Goal: Use online tool/utility: Utilize a website feature to perform a specific function

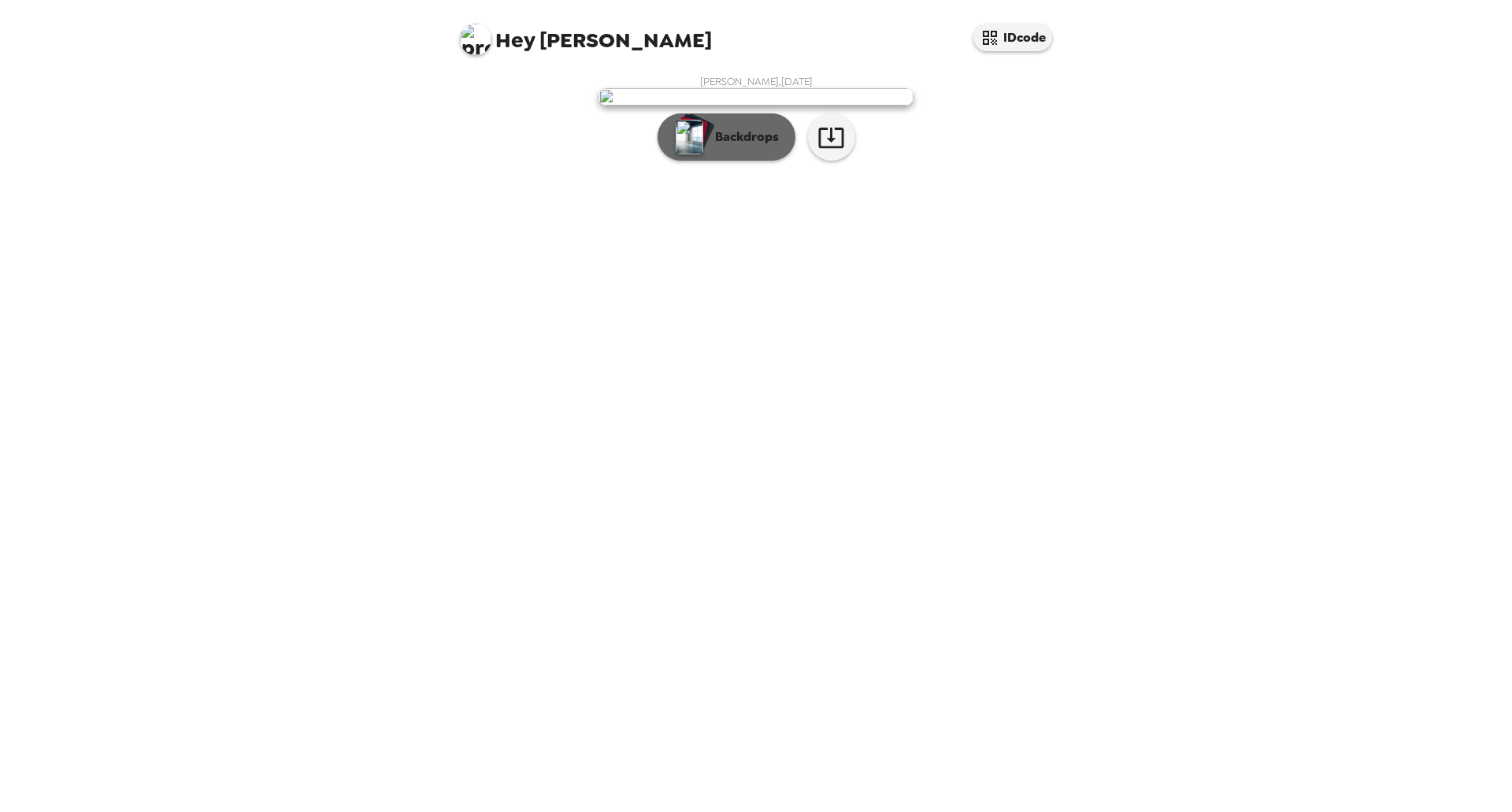
click at [742, 147] on p "Backdrops" at bounding box center [742, 136] width 72 height 19
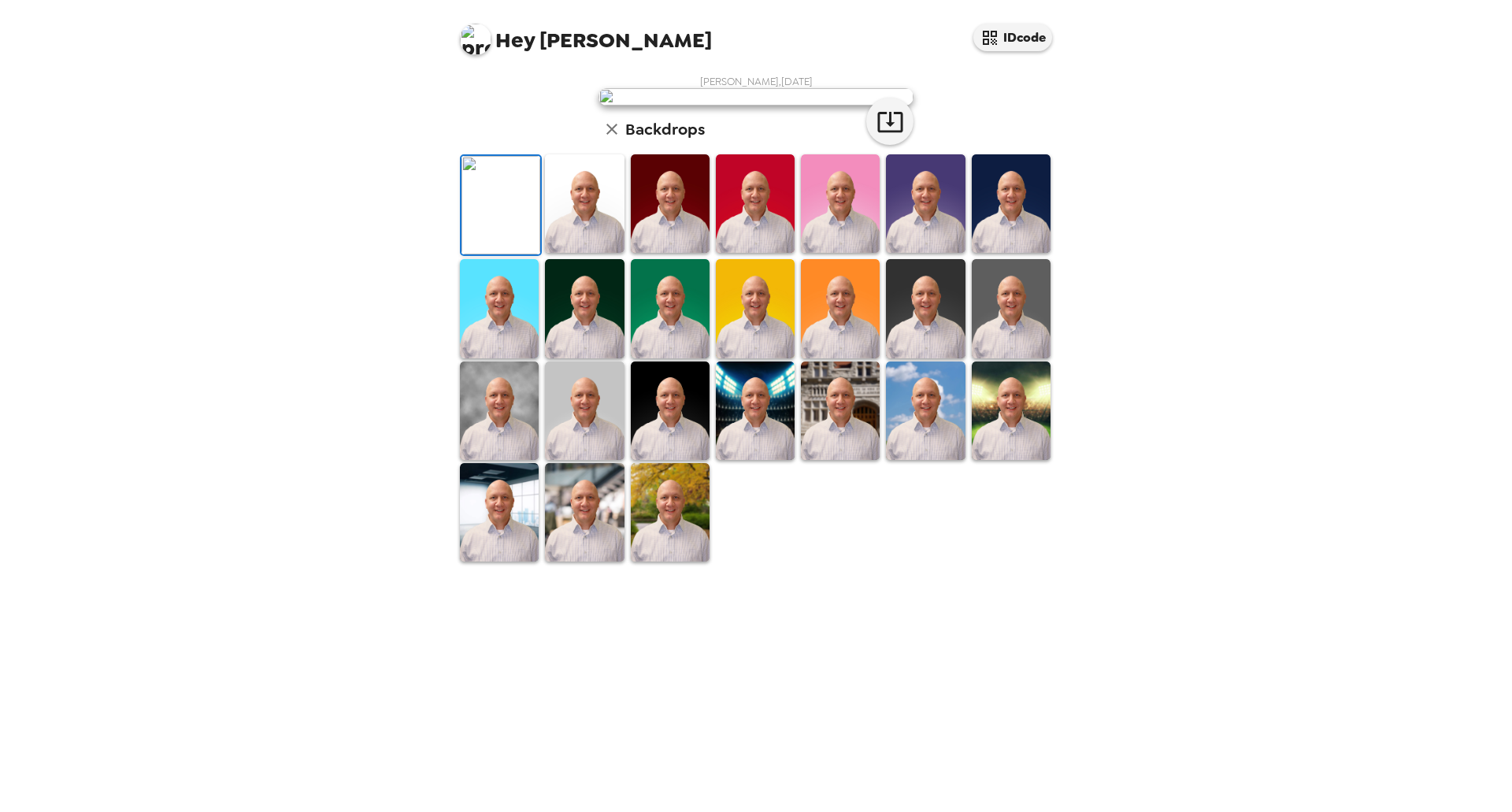
click at [587, 253] on img at bounding box center [584, 203] width 79 height 98
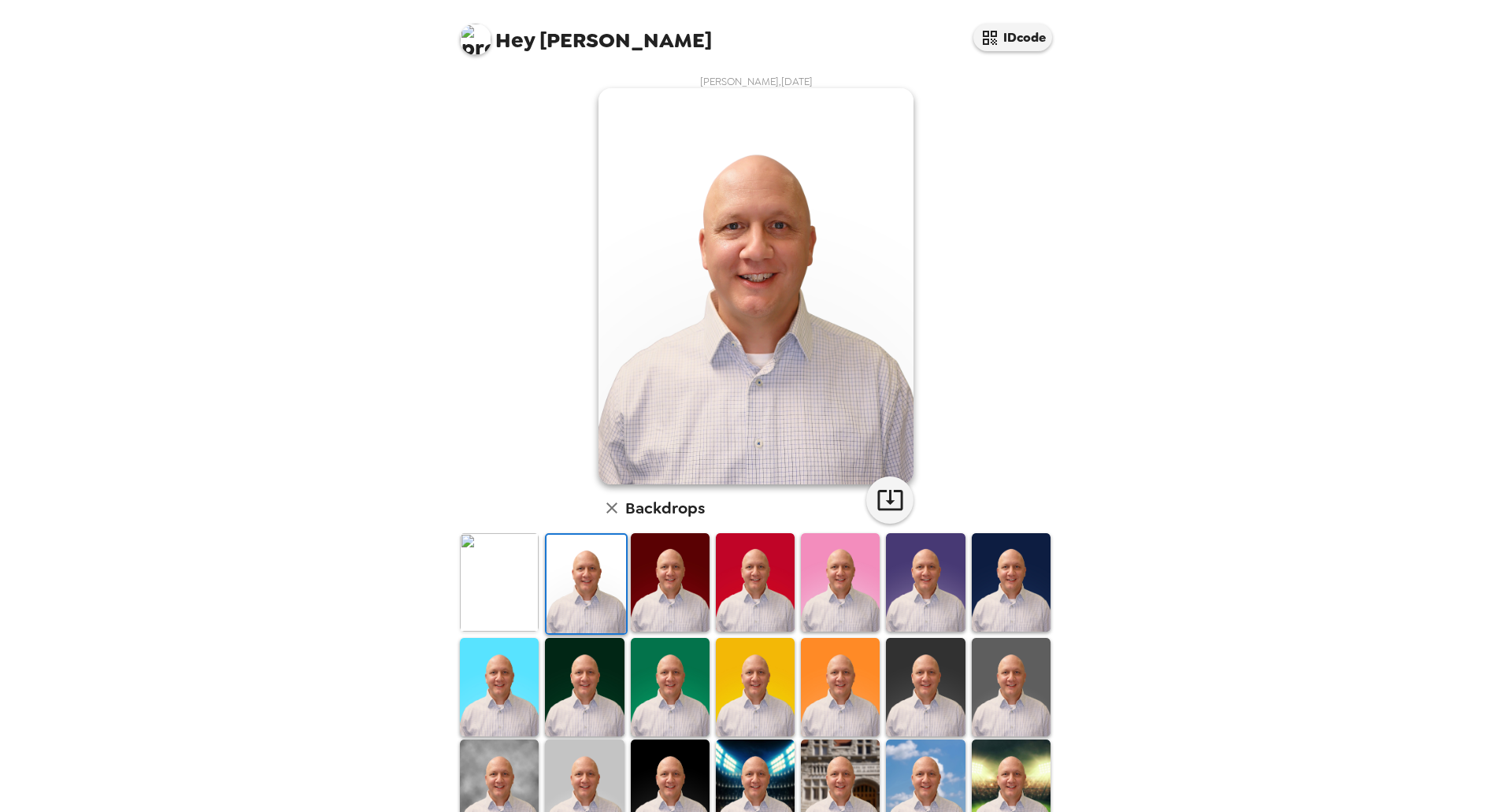
click at [649, 585] on img at bounding box center [670, 582] width 79 height 98
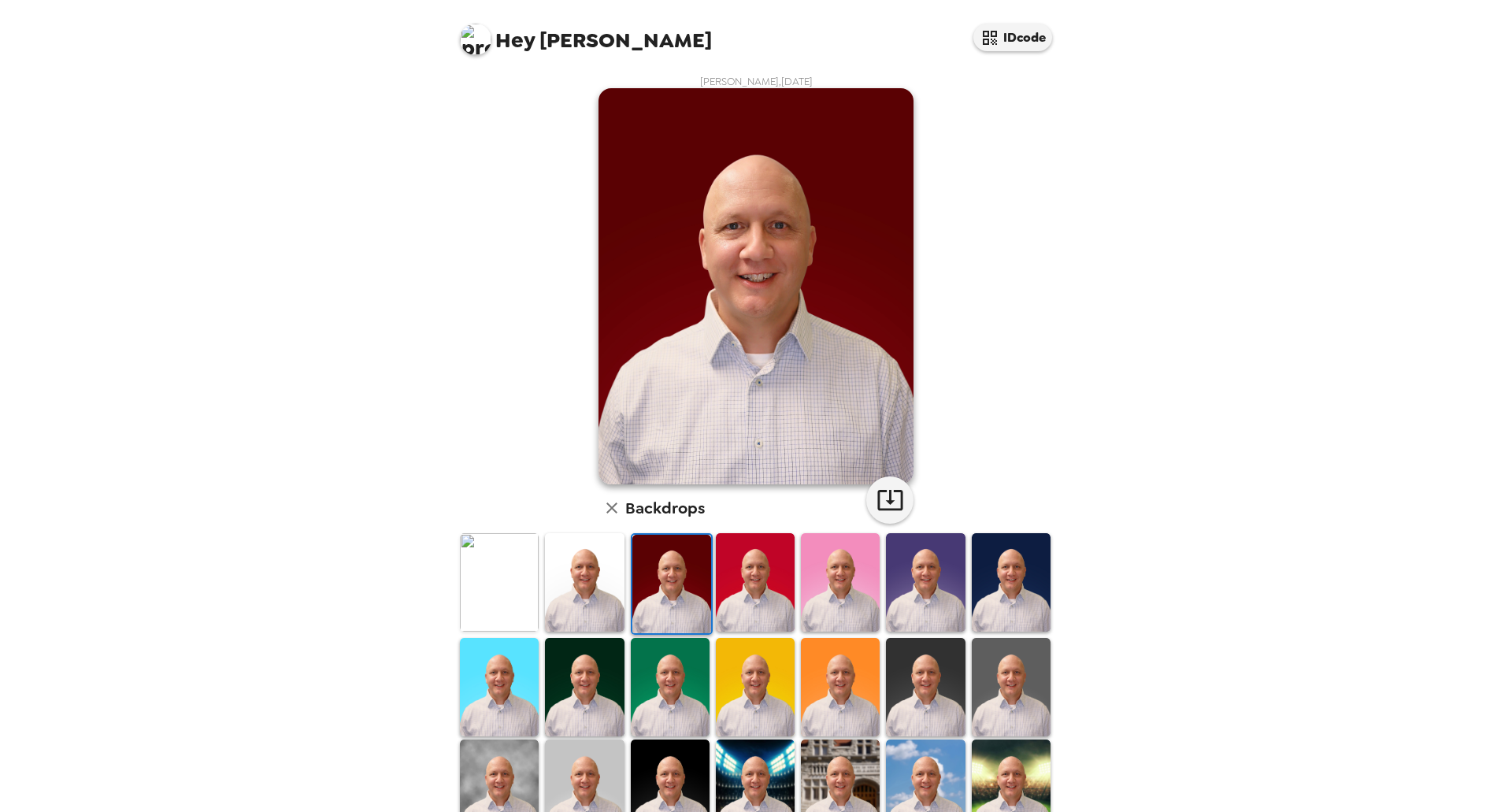
click at [497, 585] on img at bounding box center [499, 582] width 79 height 98
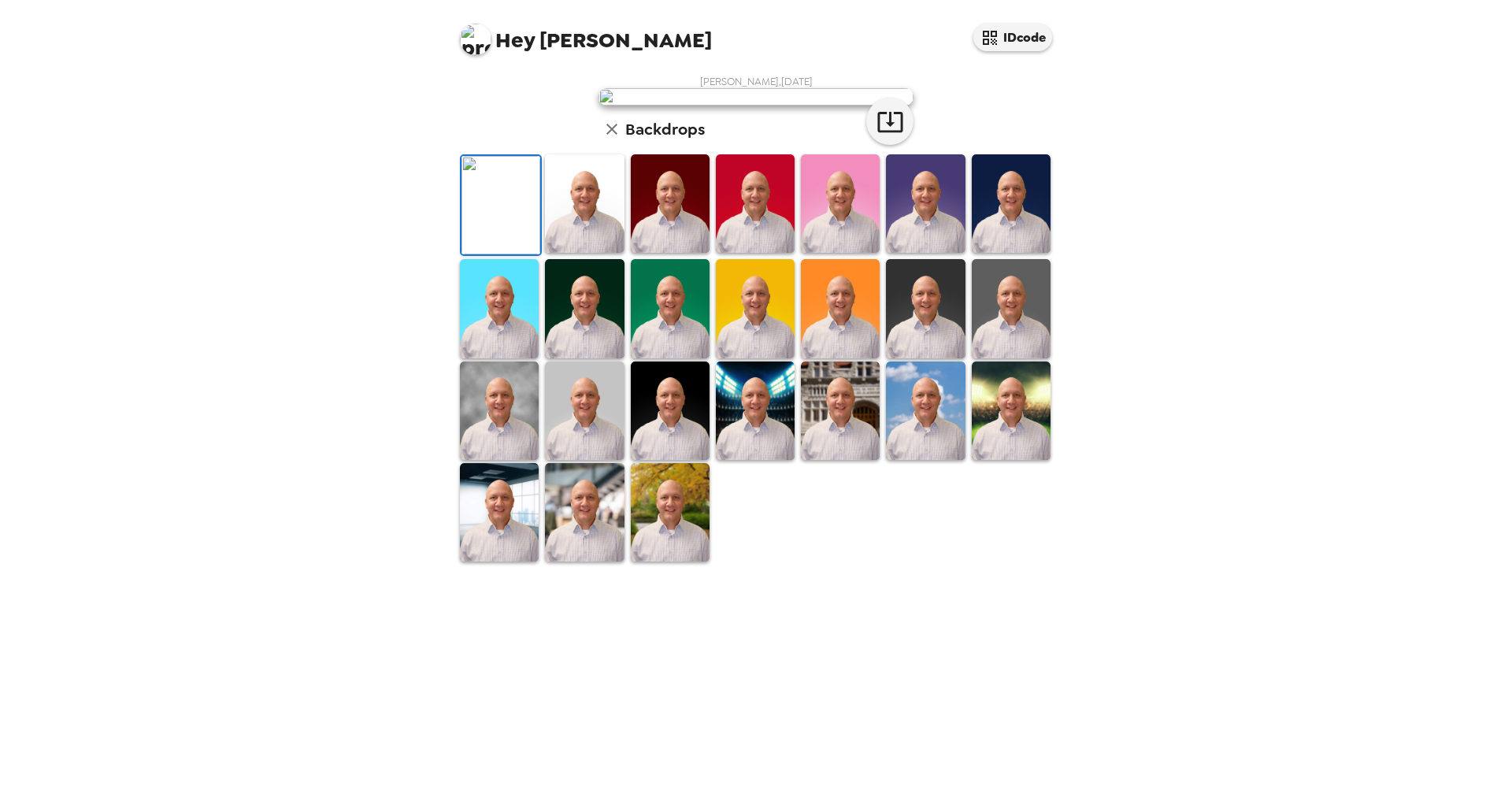
click at [585, 253] on img at bounding box center [584, 203] width 79 height 98
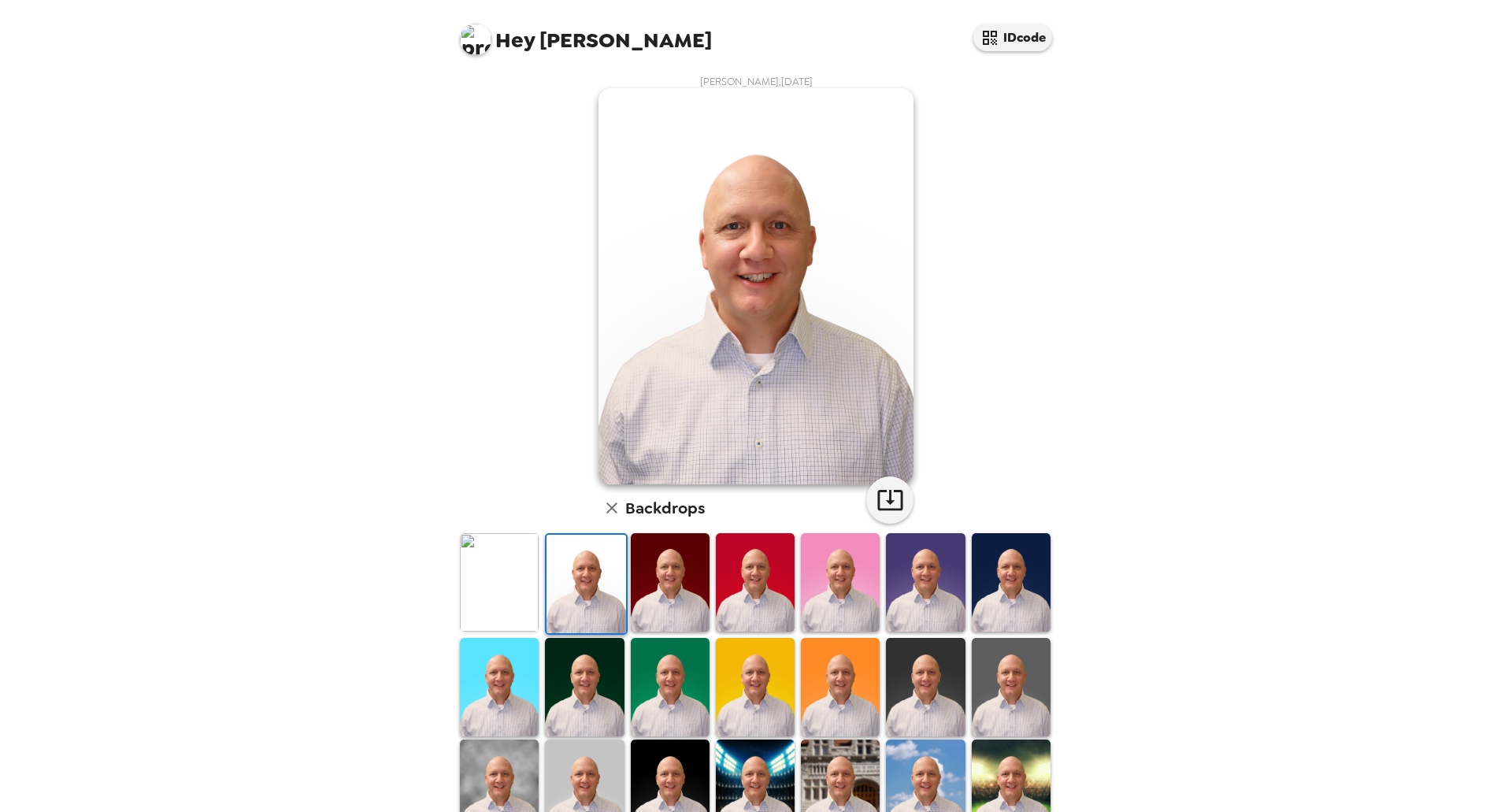
click at [671, 590] on img at bounding box center [670, 582] width 79 height 98
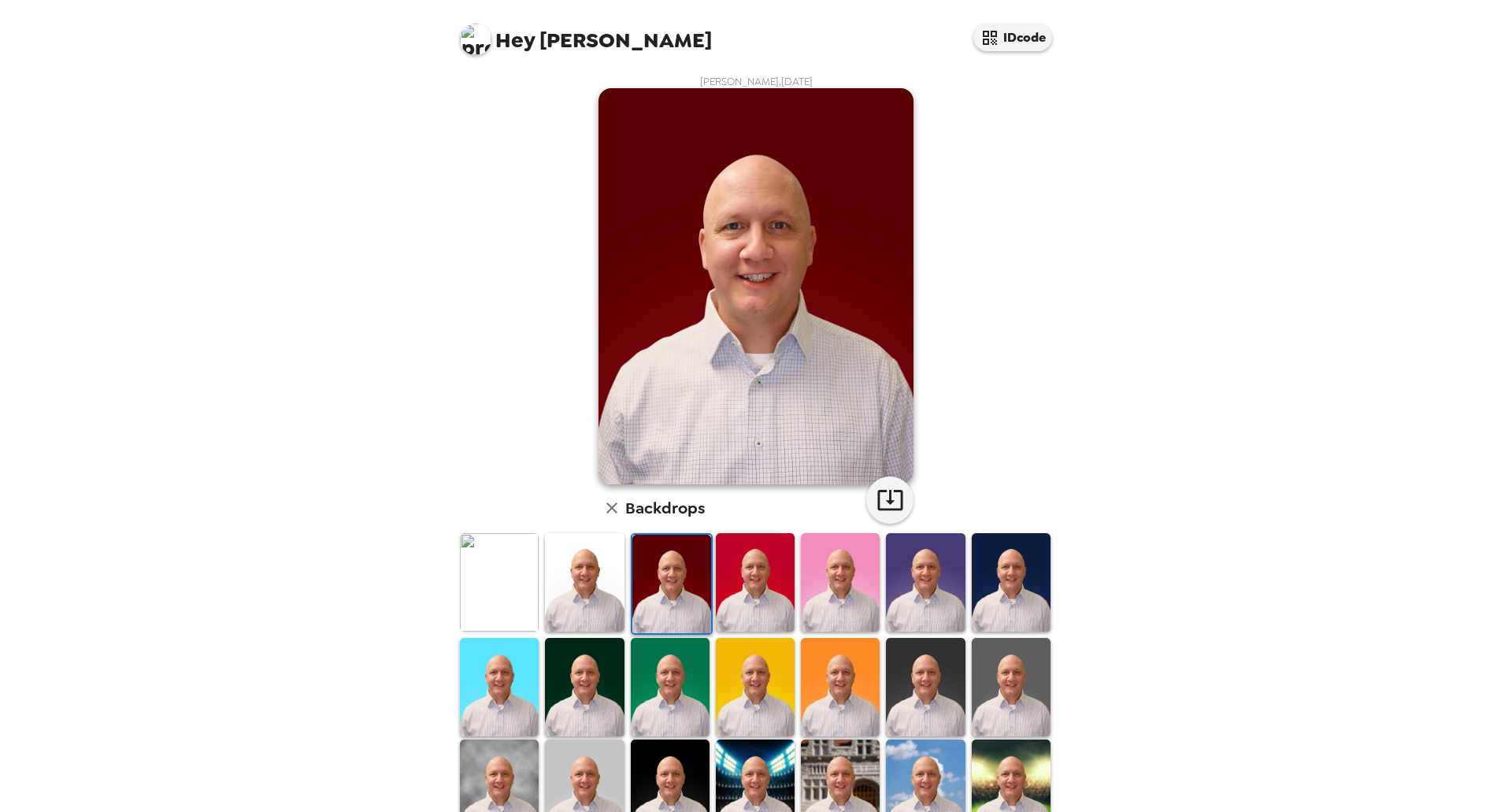
click at [929, 681] on img at bounding box center [925, 687] width 79 height 98
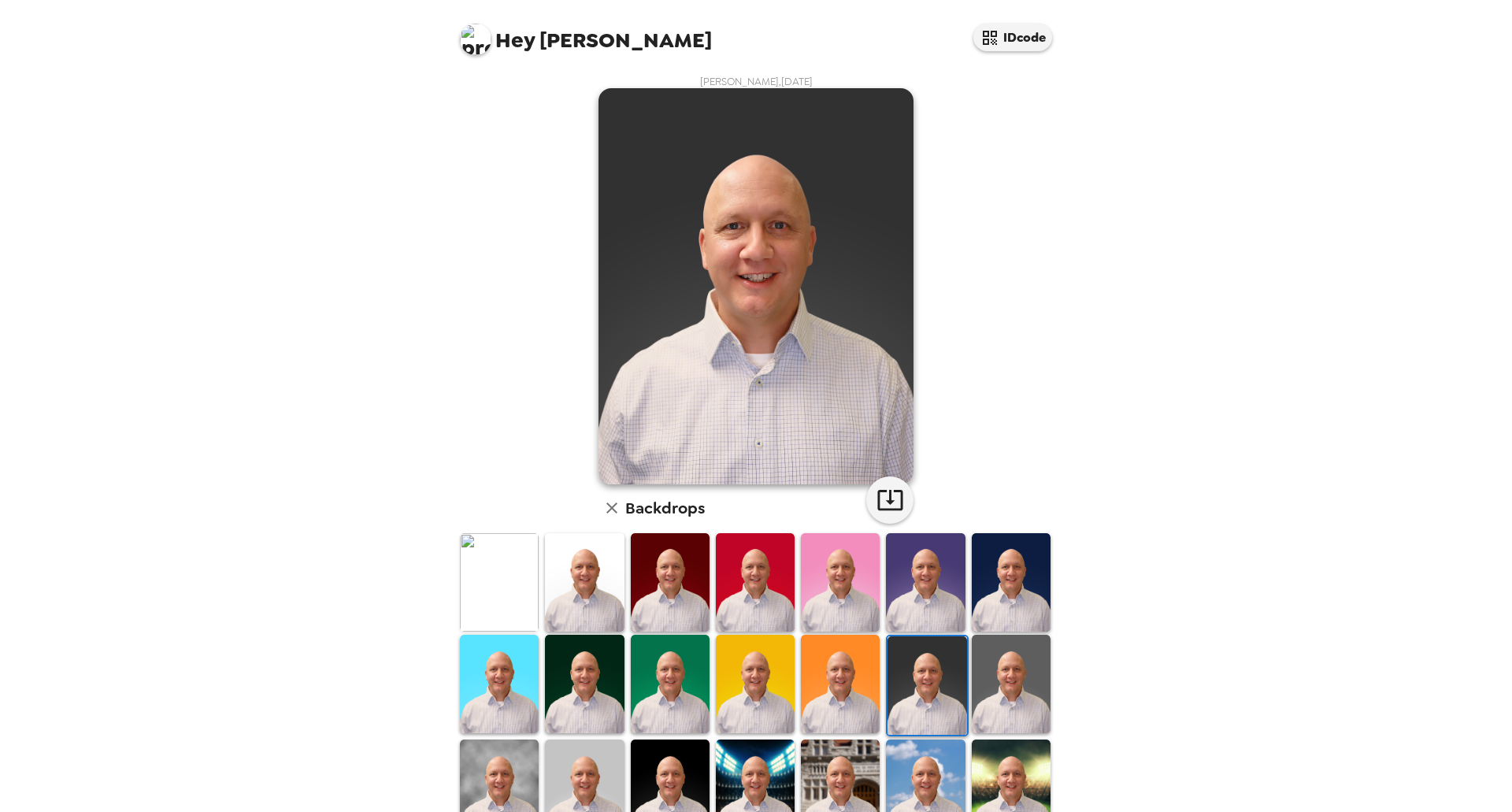
click at [583, 672] on img at bounding box center [584, 684] width 79 height 98
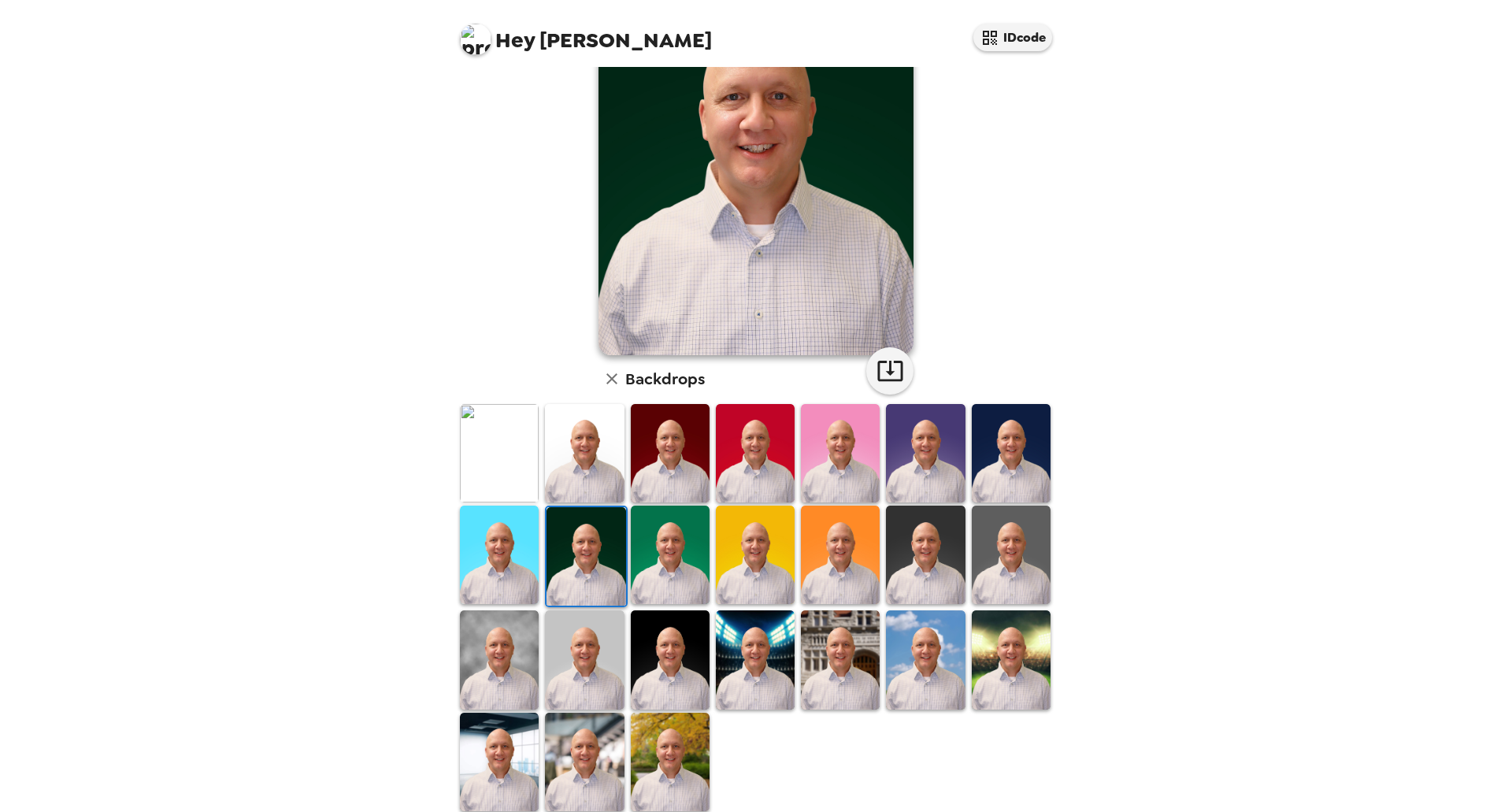
scroll to position [145, 0]
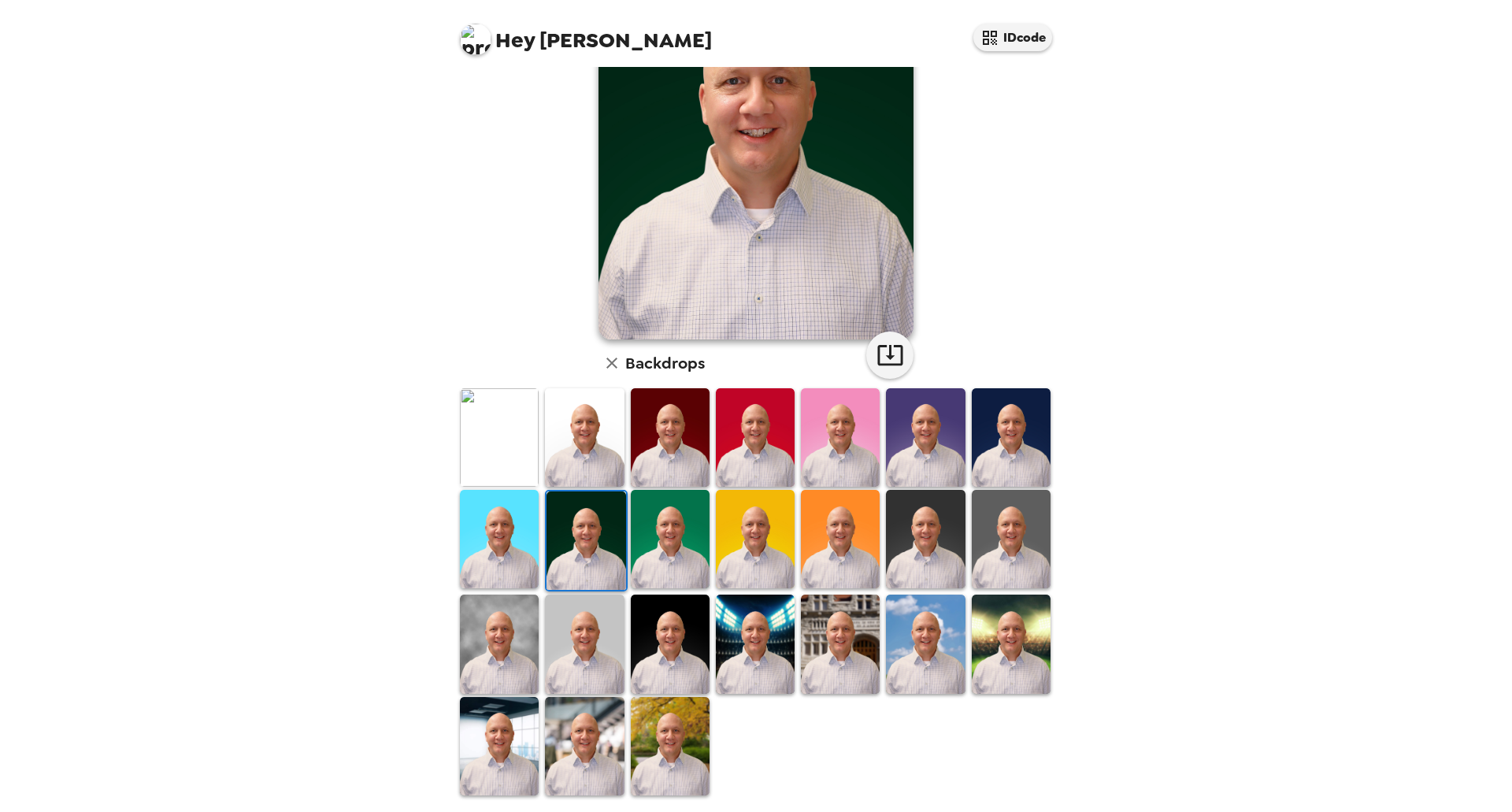
click at [825, 621] on img at bounding box center [840, 643] width 79 height 98
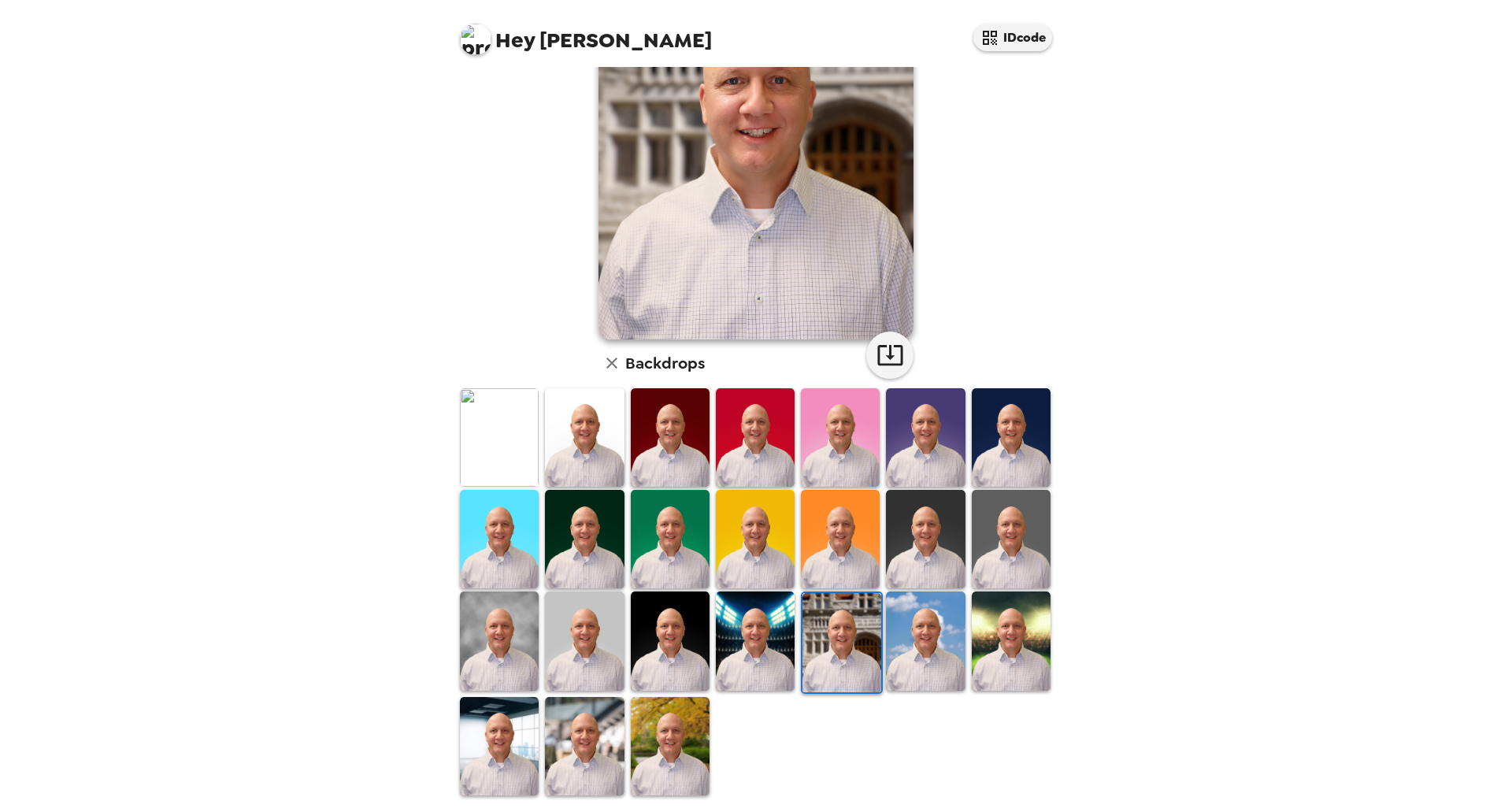
click at [998, 629] on img at bounding box center [1010, 641] width 79 height 98
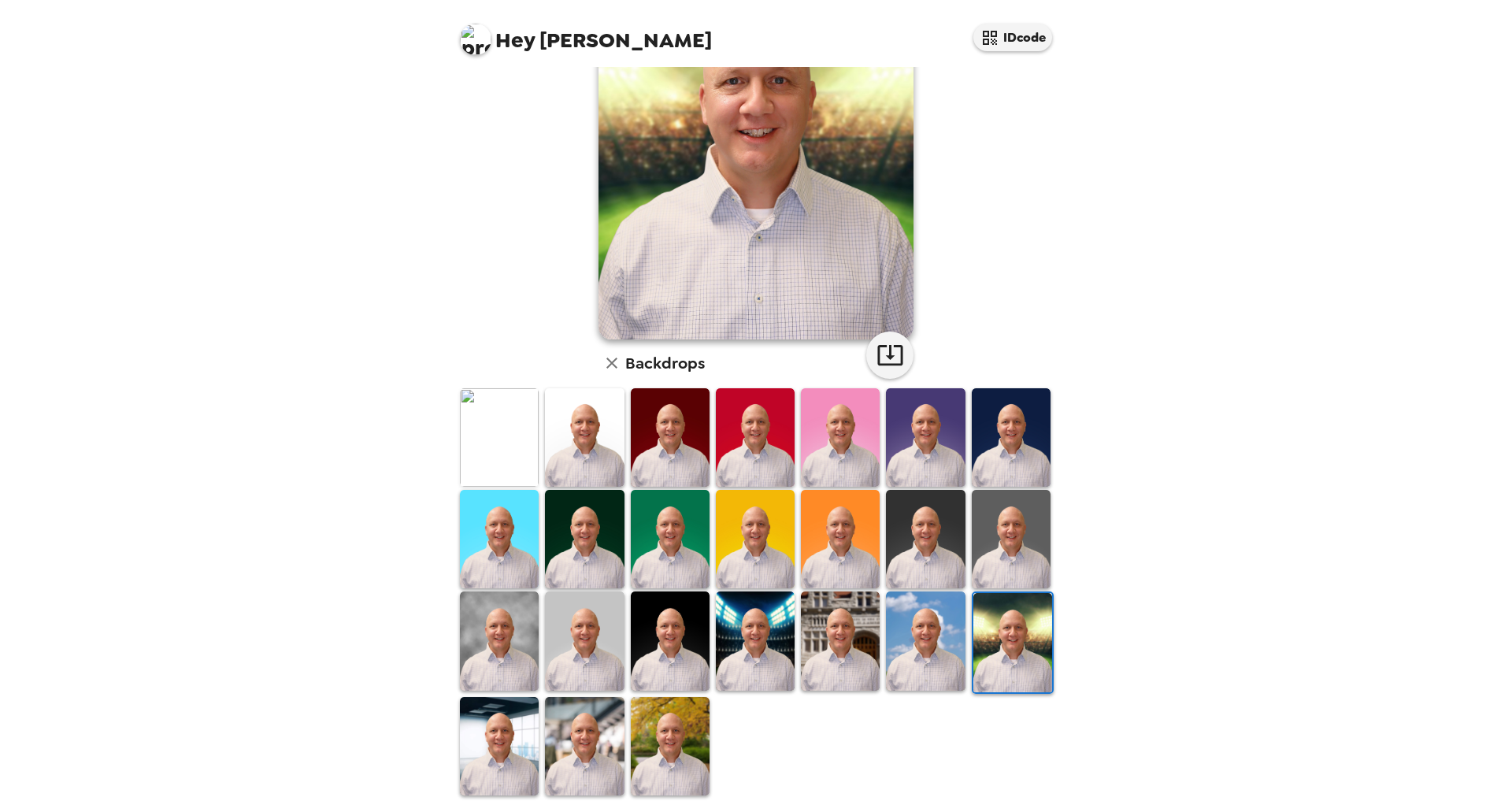
click at [918, 624] on img at bounding box center [925, 641] width 79 height 98
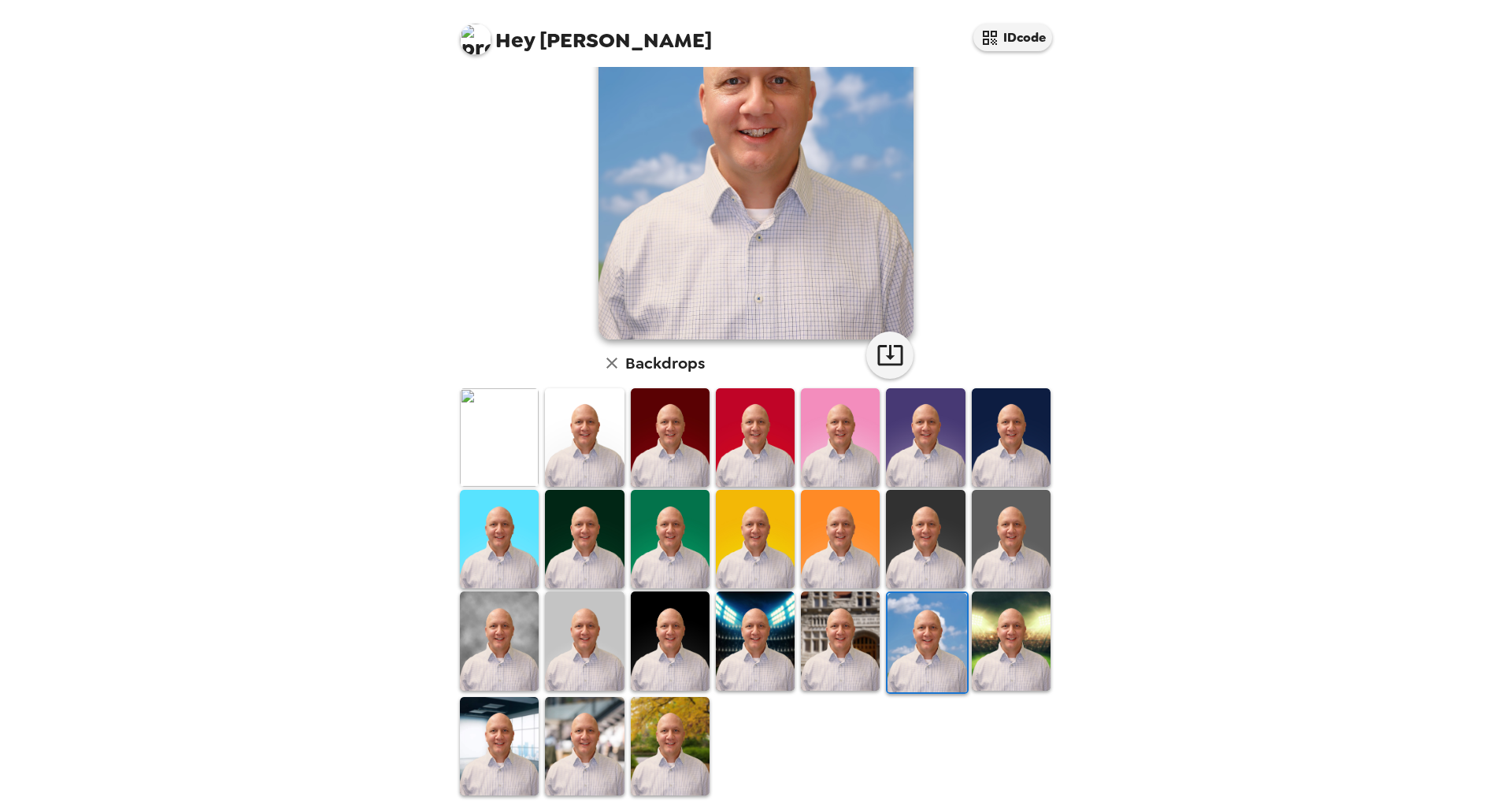
click at [671, 726] on img at bounding box center [670, 746] width 79 height 98
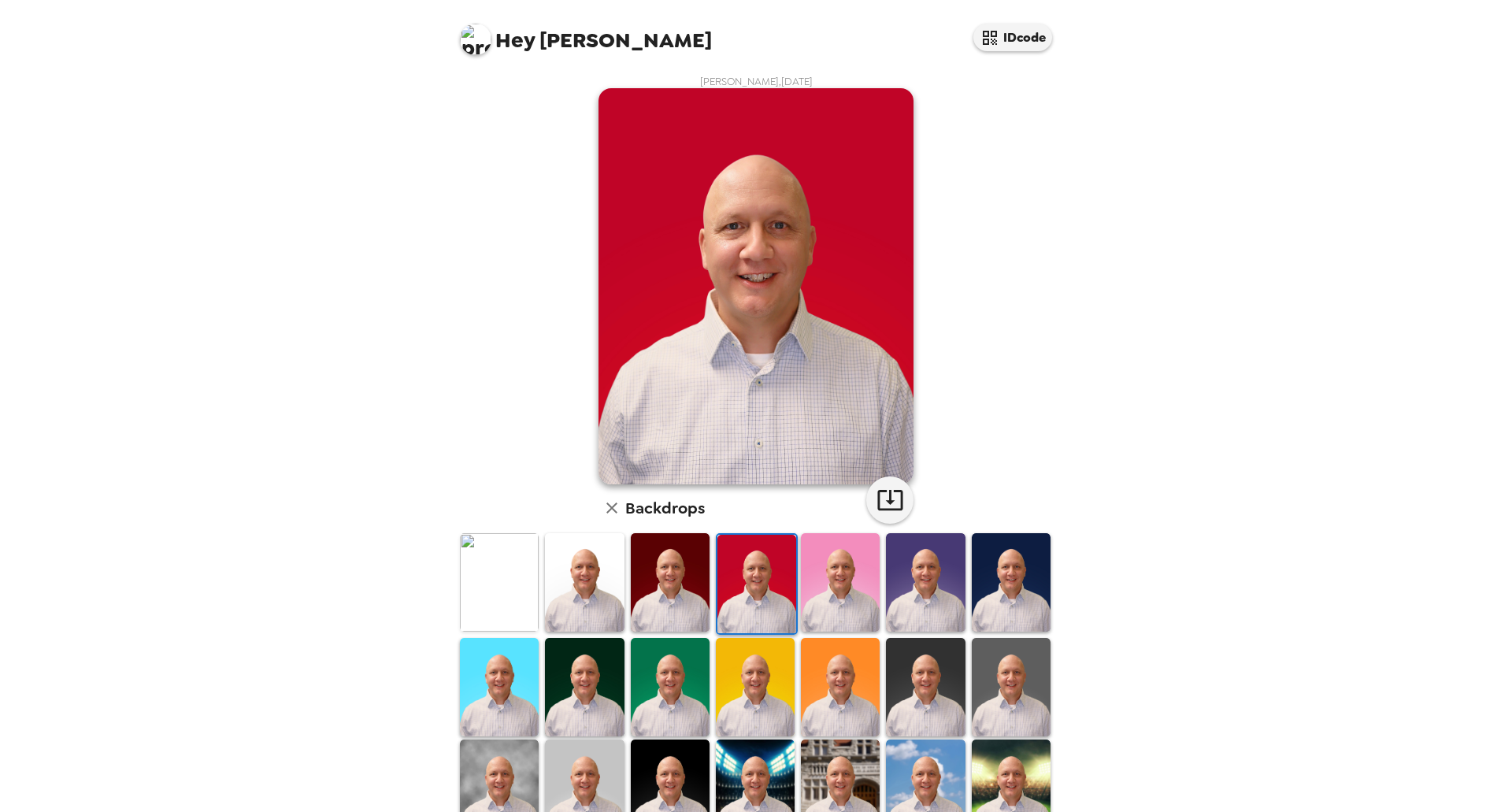
click at [825, 571] on img at bounding box center [840, 582] width 79 height 98
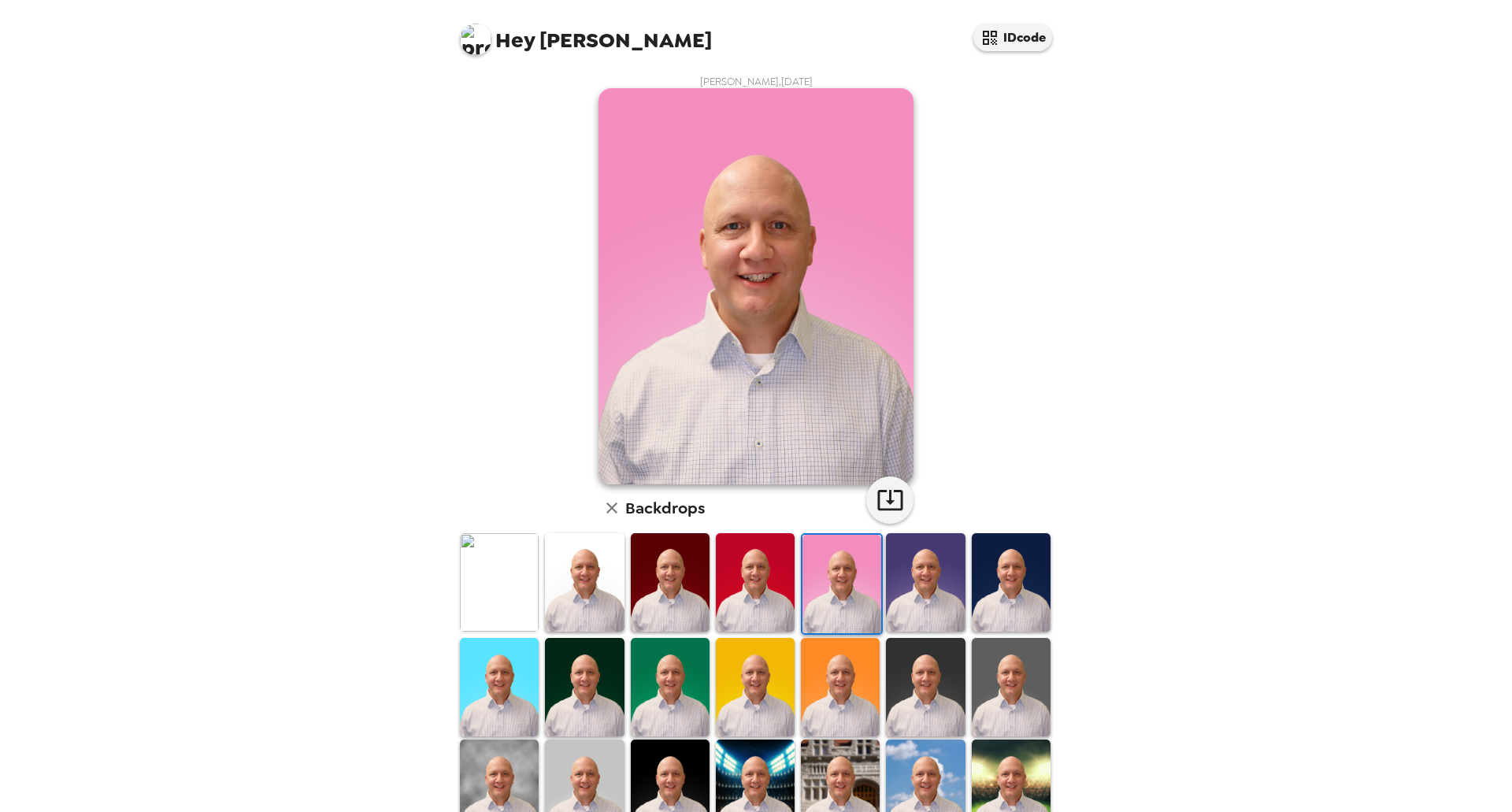
click at [911, 576] on img at bounding box center [925, 582] width 79 height 98
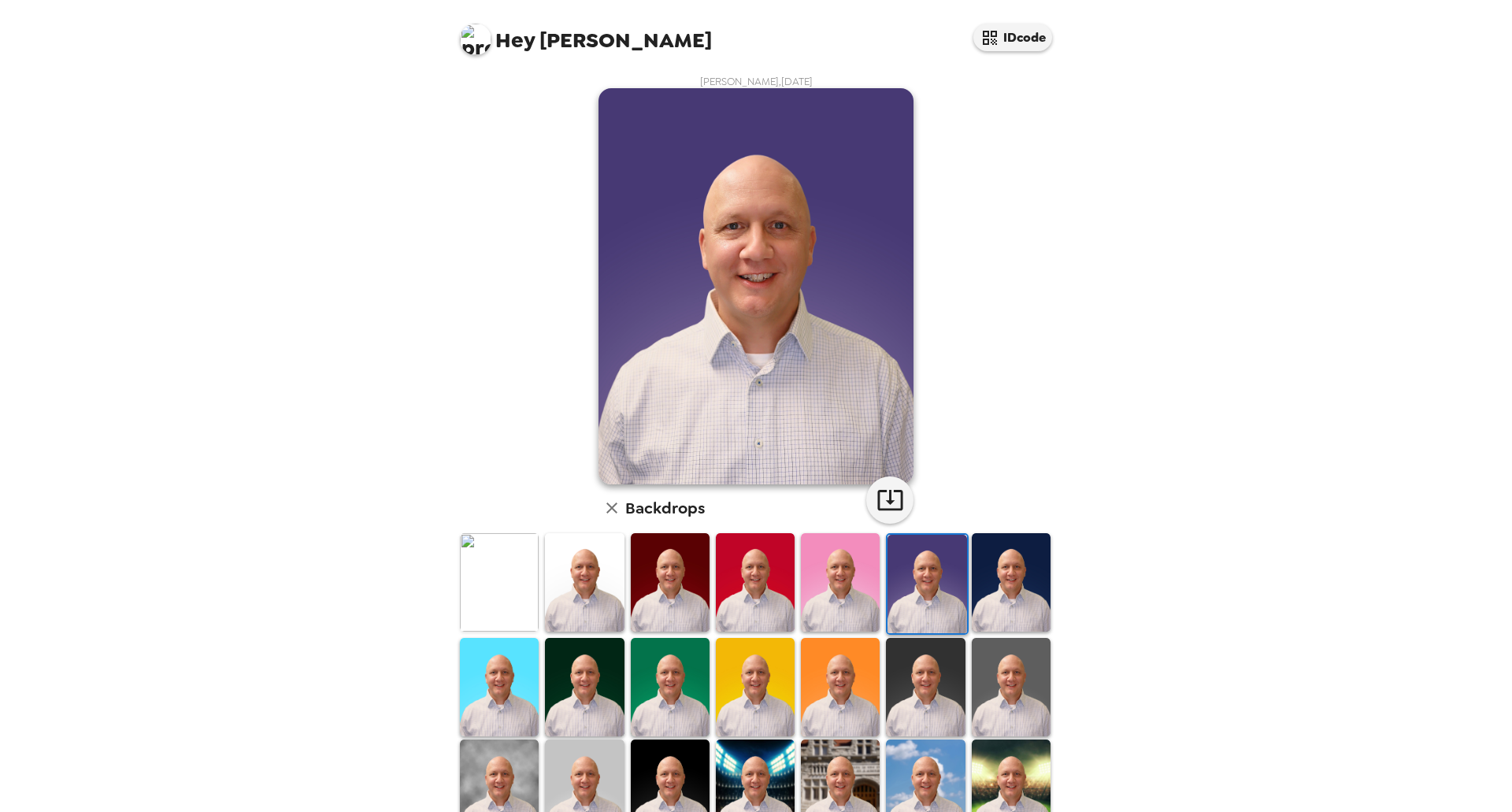
click at [999, 587] on img at bounding box center [1010, 582] width 79 height 98
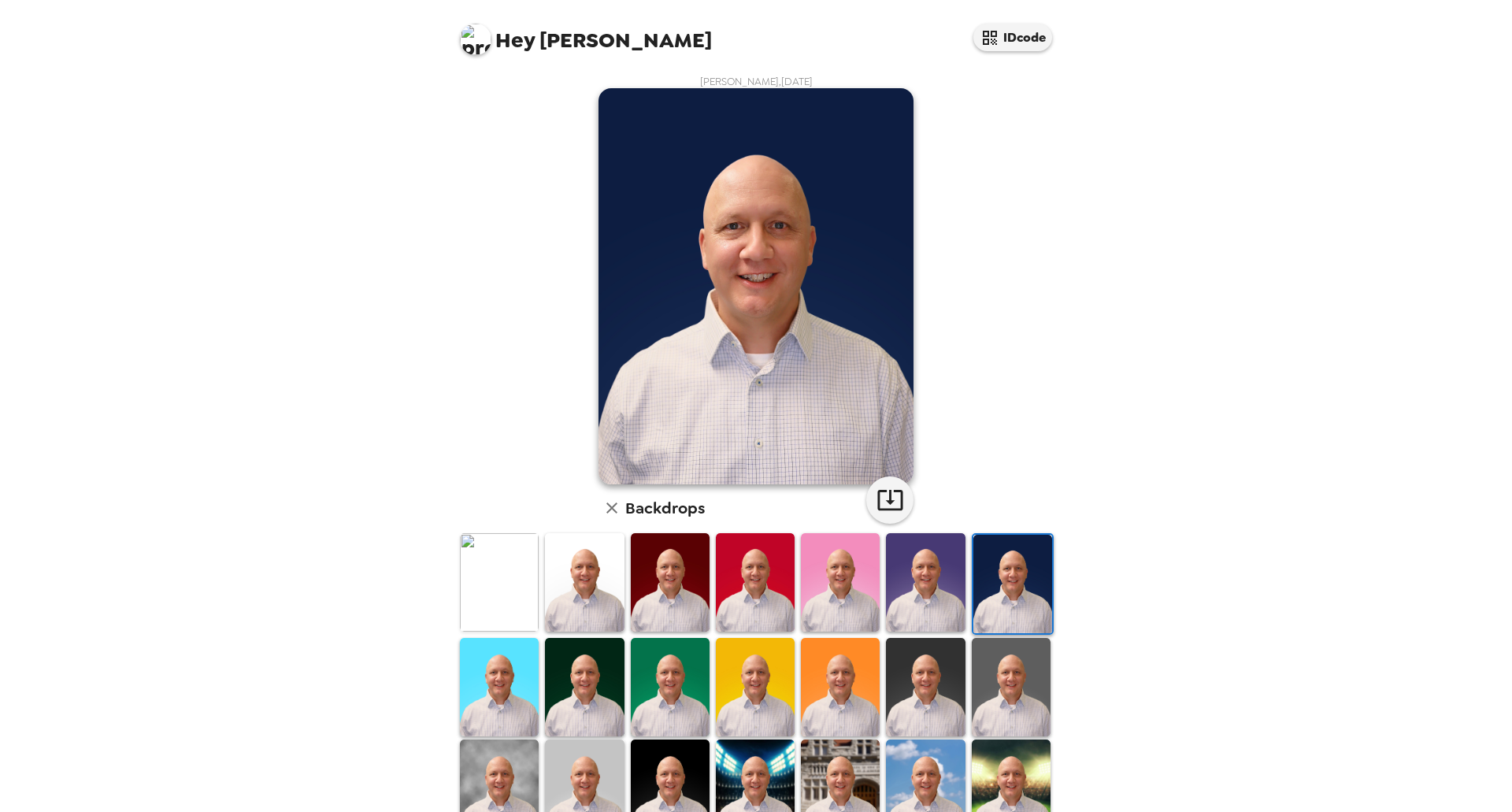
click at [508, 681] on img at bounding box center [499, 687] width 79 height 98
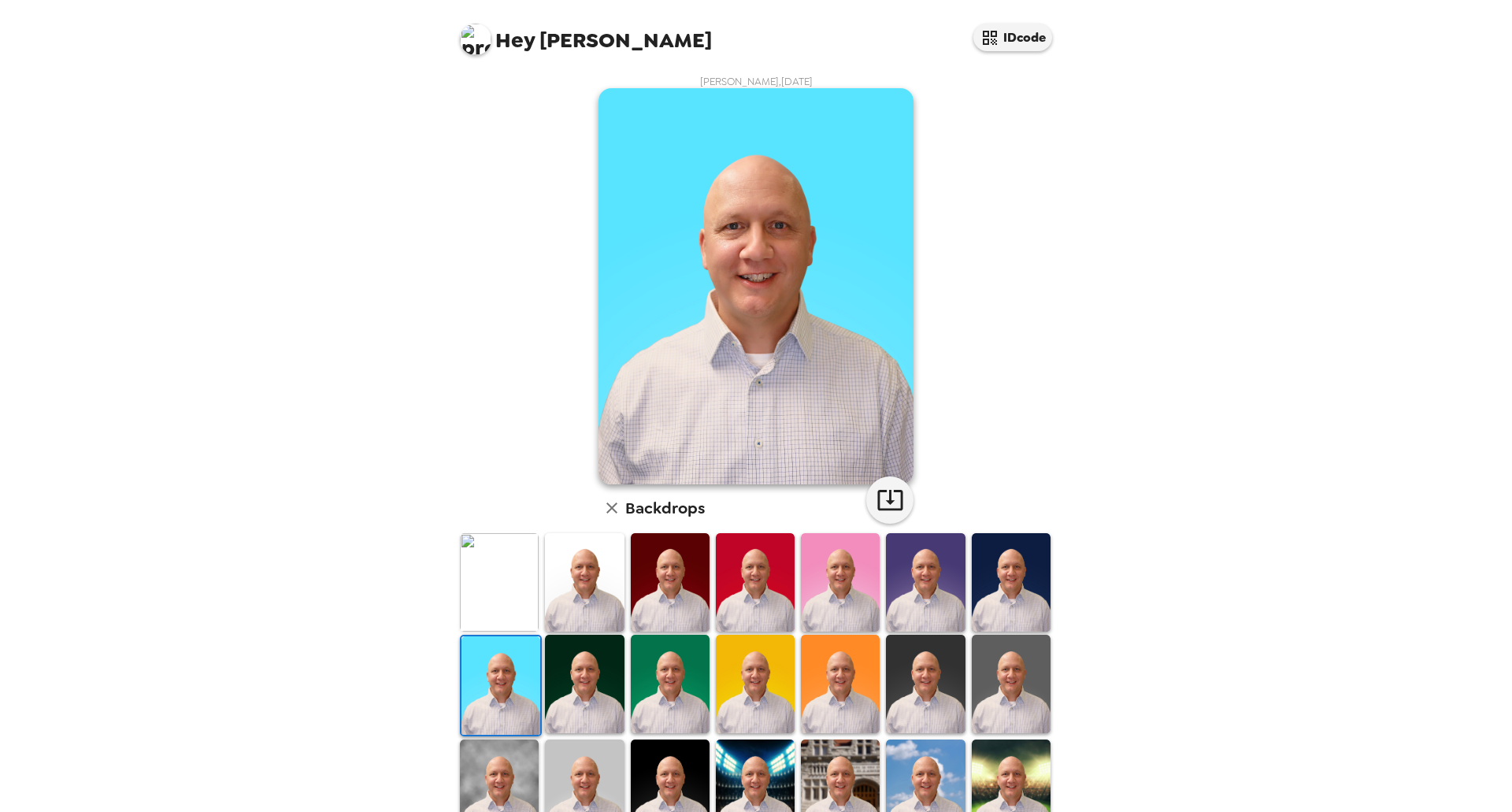
click at [1003, 596] on img at bounding box center [1010, 582] width 79 height 98
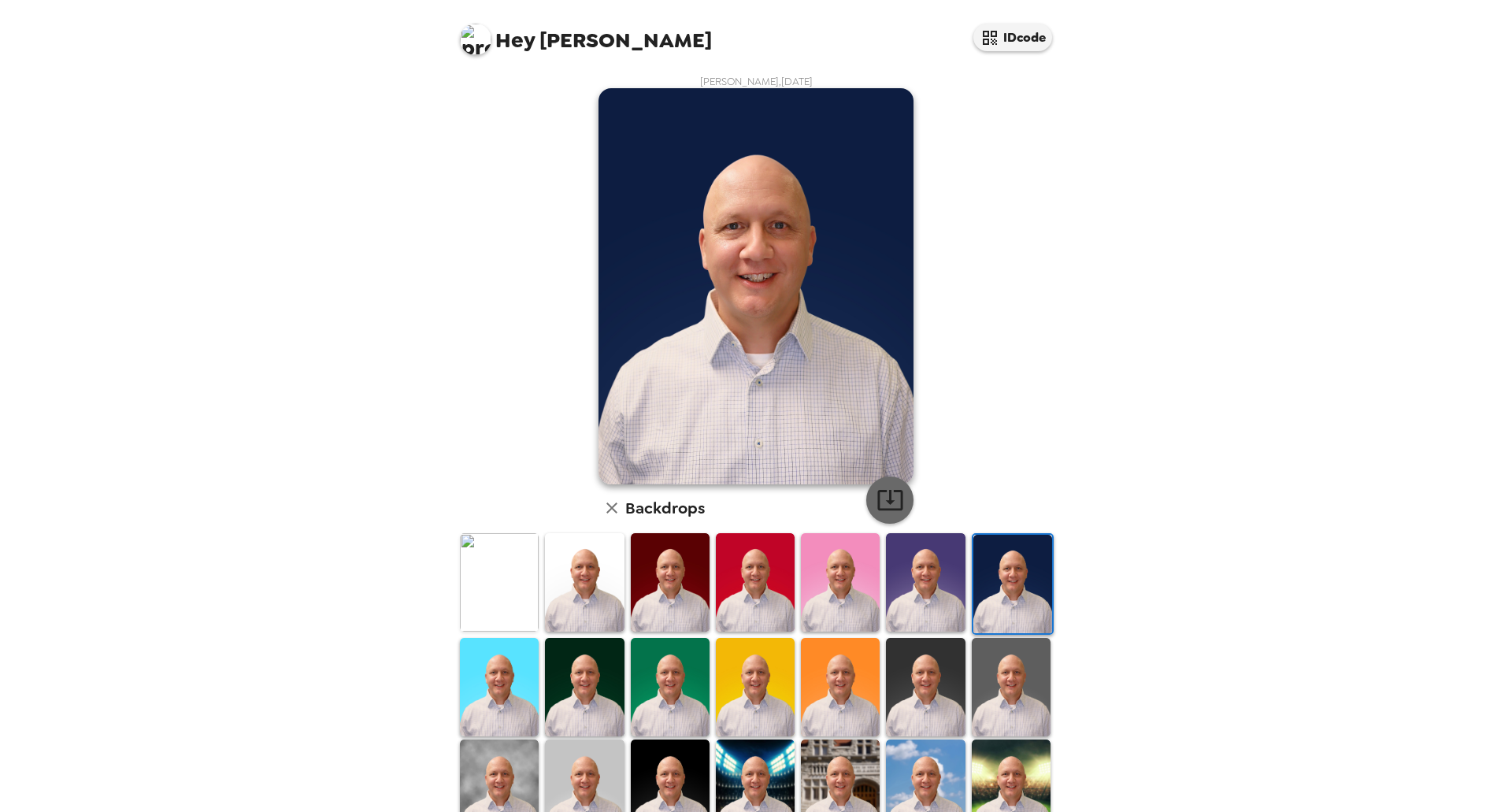
click at [881, 498] on icon "button" at bounding box center [890, 499] width 28 height 28
click at [595, 677] on img at bounding box center [584, 687] width 79 height 98
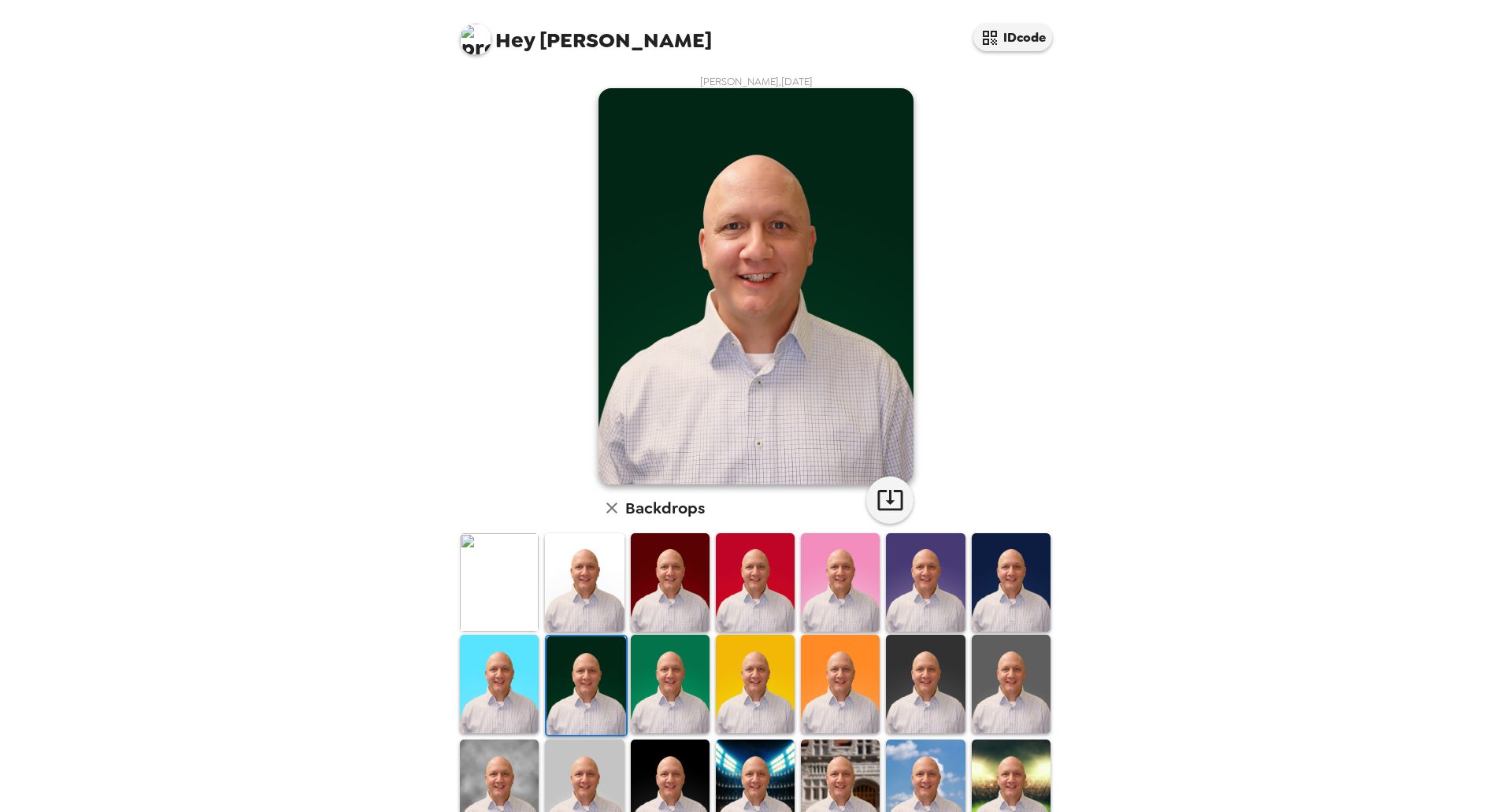
click at [665, 685] on img at bounding box center [670, 684] width 79 height 98
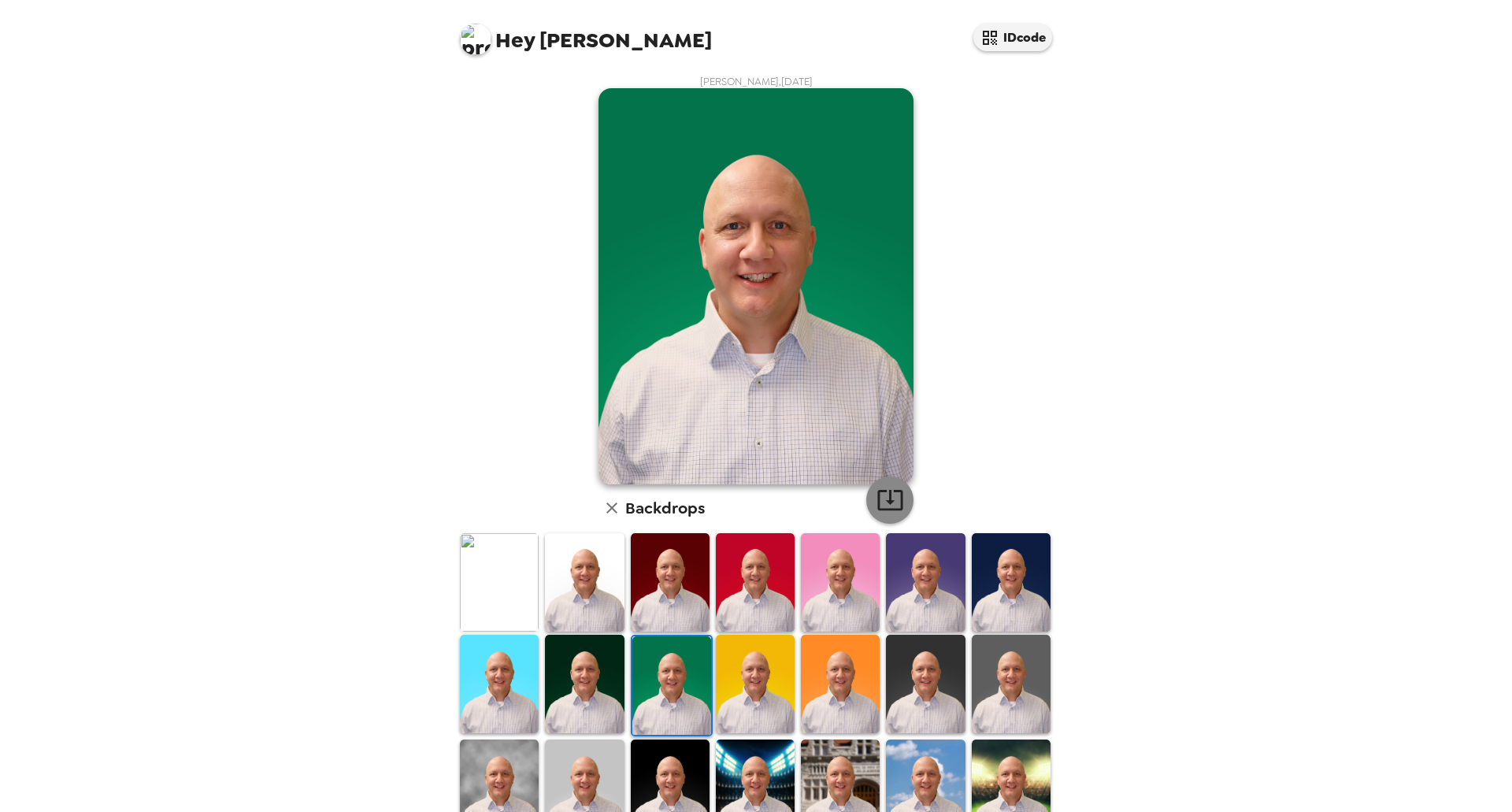
click at [877, 500] on icon "button" at bounding box center [890, 499] width 28 height 28
click at [913, 682] on img at bounding box center [925, 684] width 79 height 98
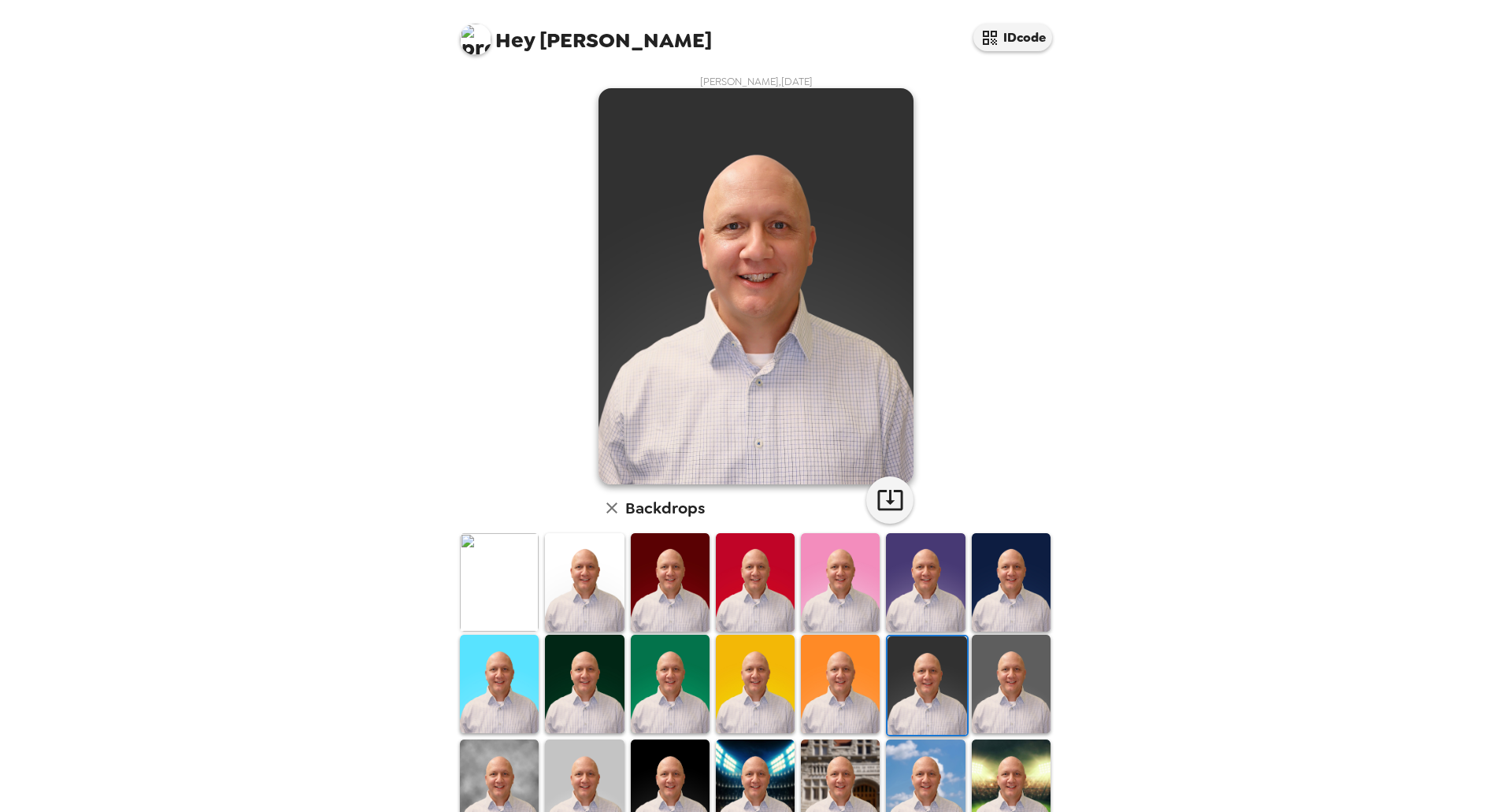
click at [991, 692] on img at bounding box center [1010, 684] width 79 height 98
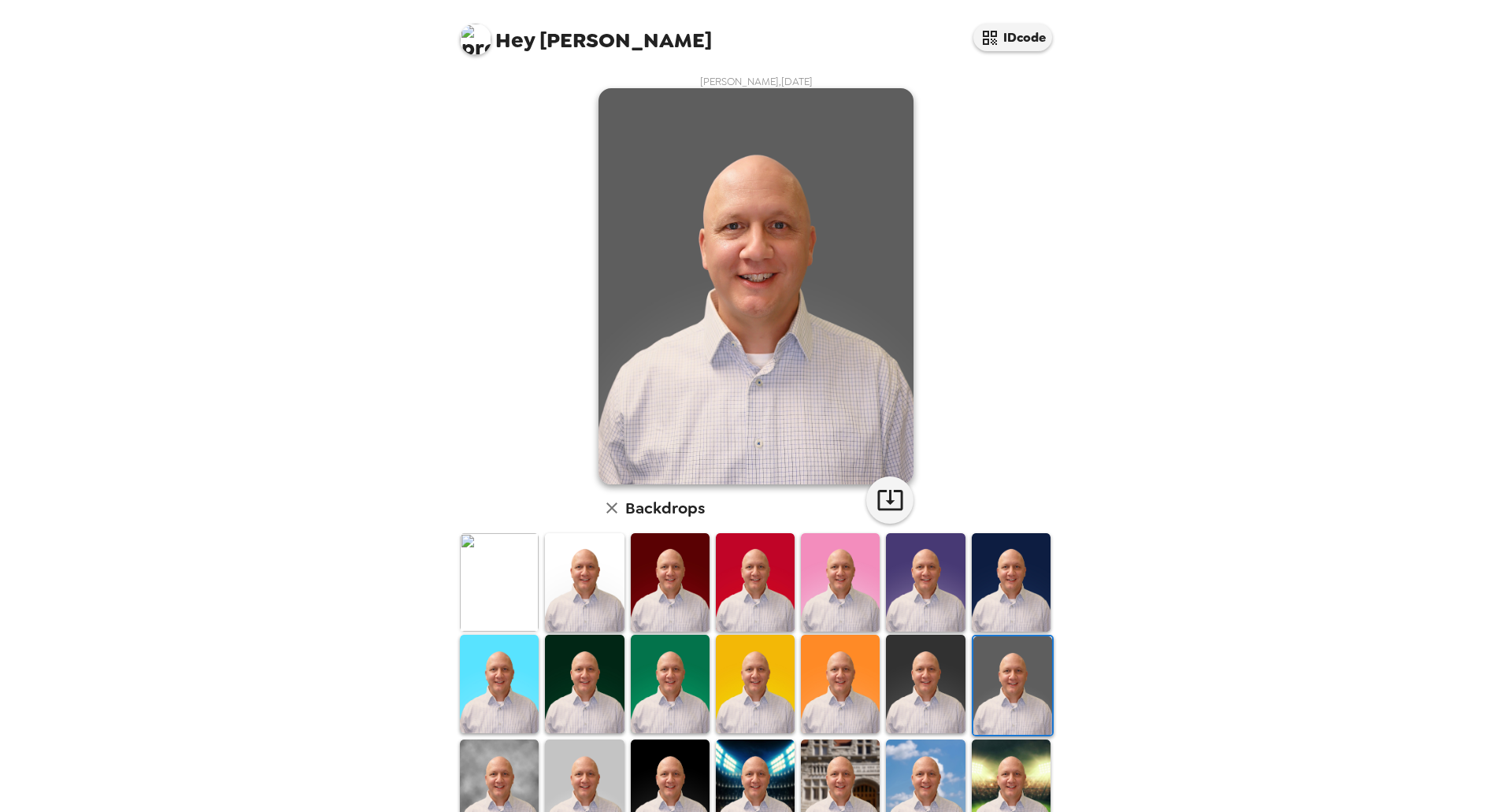
click at [931, 681] on img at bounding box center [925, 684] width 79 height 98
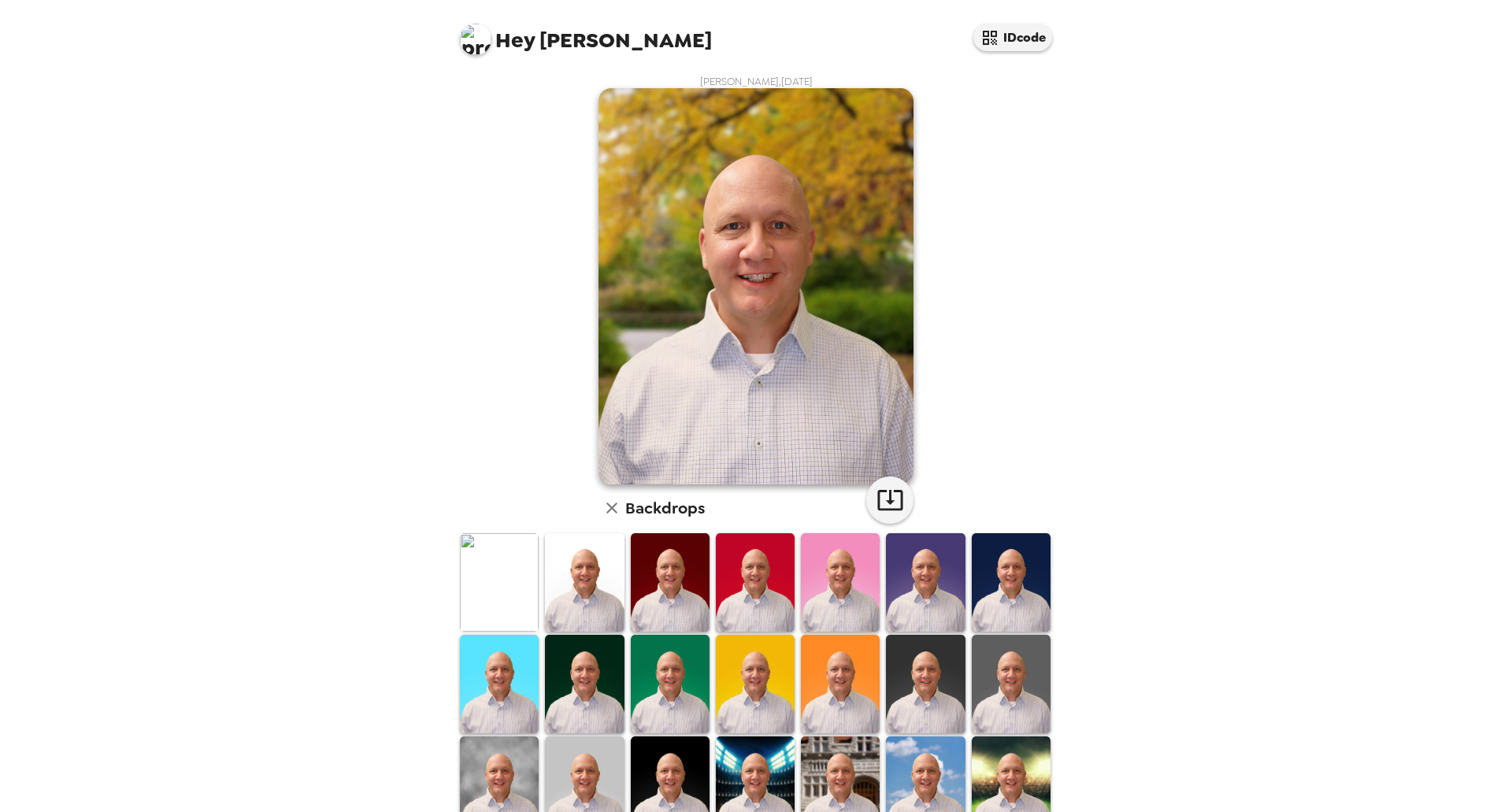
scroll to position [145, 0]
